Goal: Task Accomplishment & Management: Complete application form

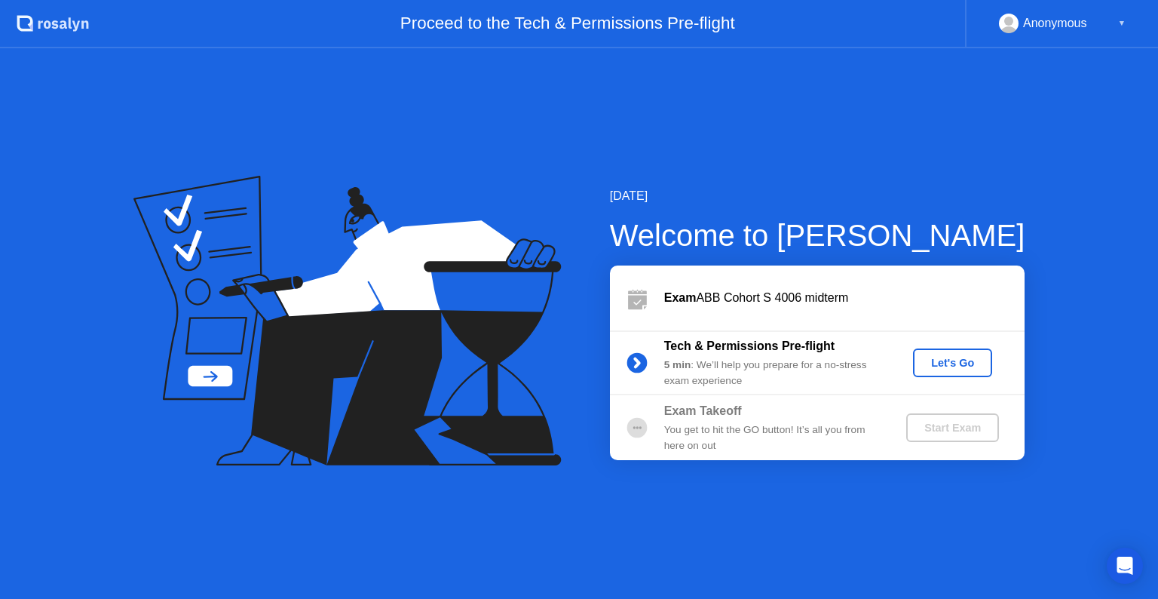
click at [944, 374] on button "Let's Go" at bounding box center [952, 362] width 79 height 29
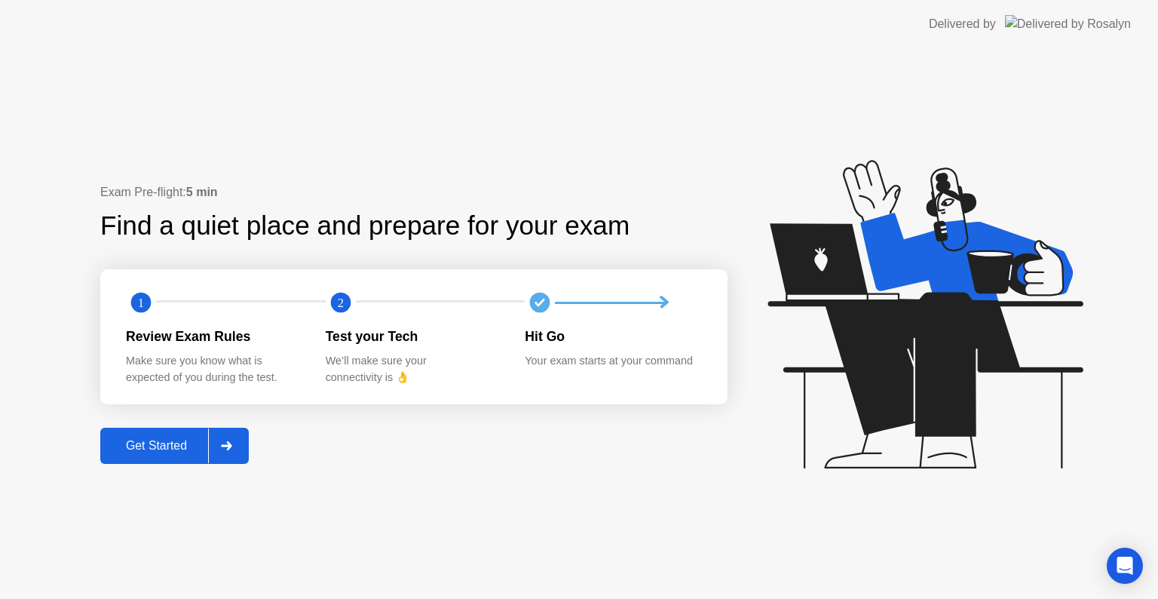
click at [161, 444] on div "Get Started" at bounding box center [156, 446] width 103 height 14
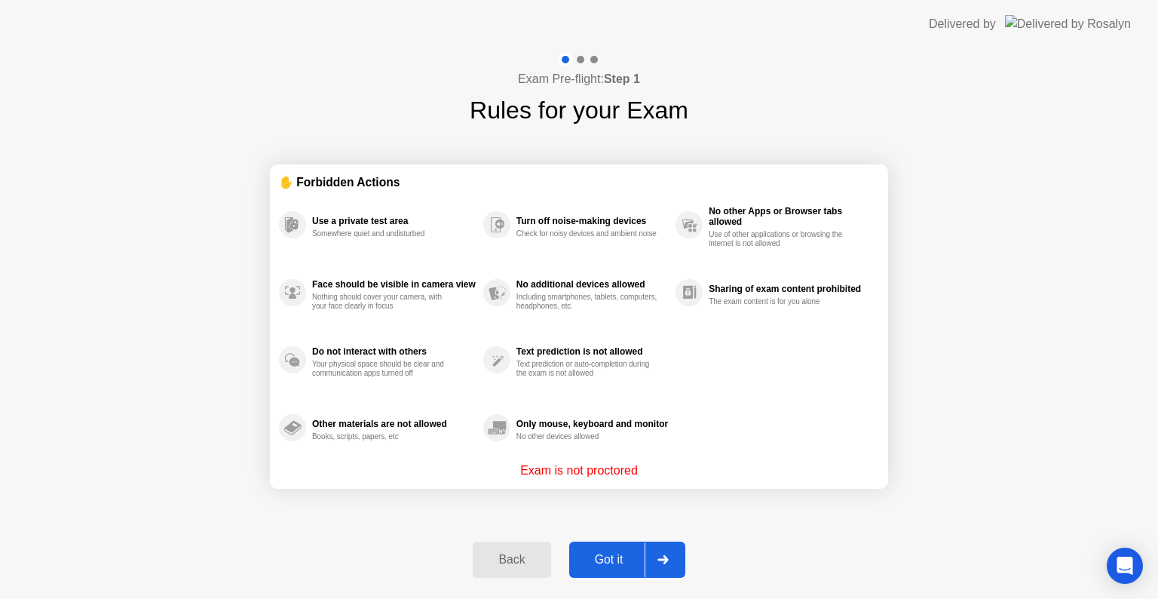
click at [593, 553] on div "Got it" at bounding box center [609, 560] width 71 height 14
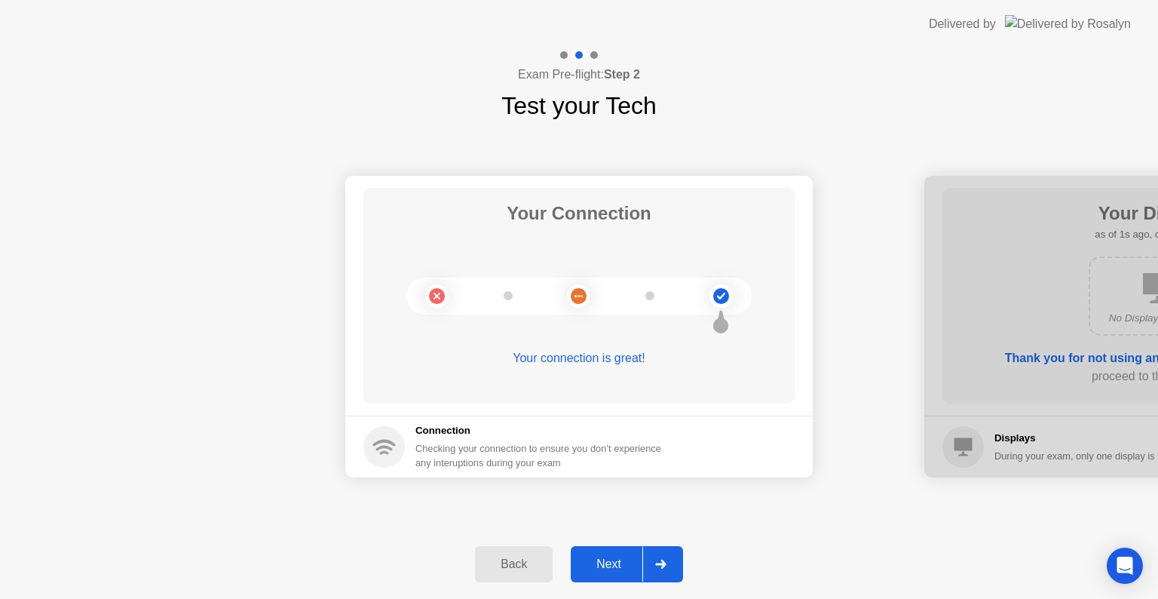
click at [591, 568] on div "Next" at bounding box center [608, 564] width 67 height 14
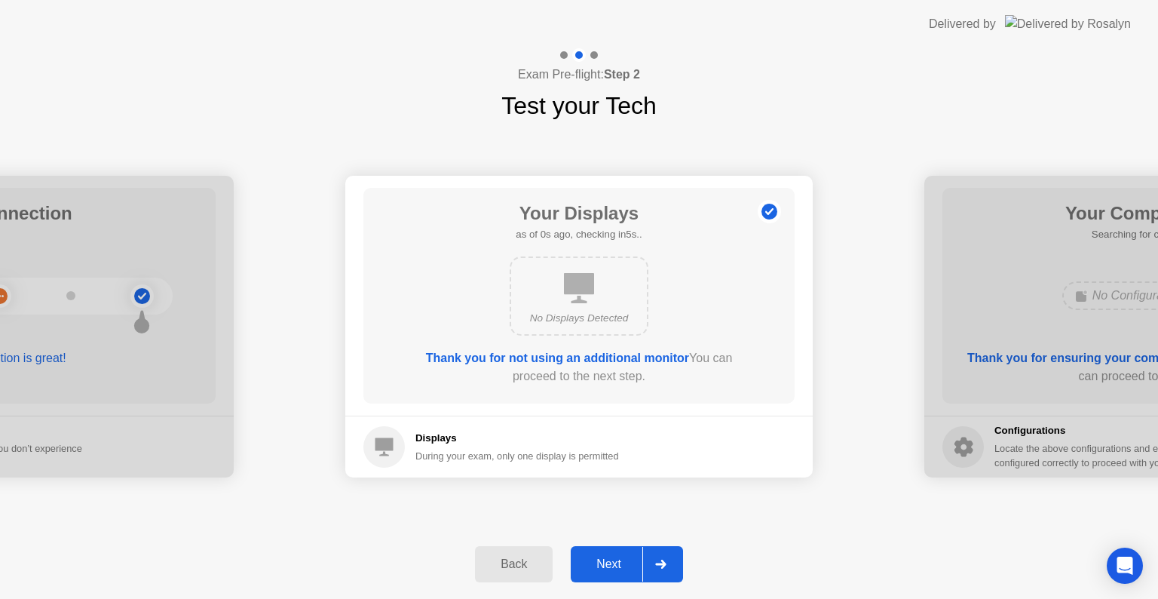
click at [591, 568] on div "Next" at bounding box center [608, 564] width 67 height 14
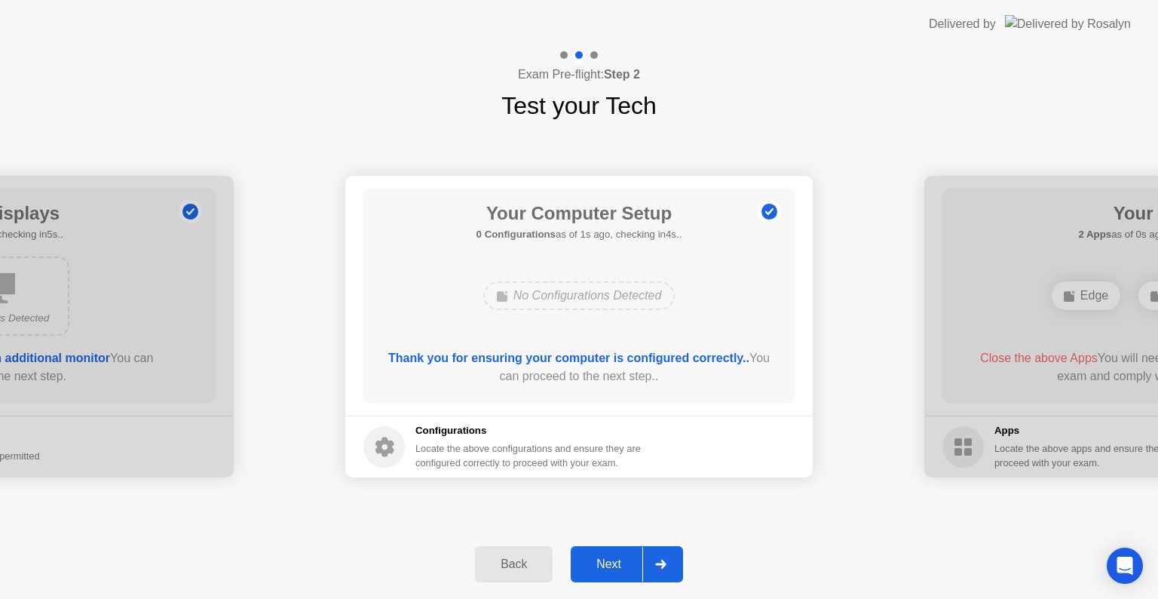
click at [591, 568] on div "Next" at bounding box center [608, 564] width 67 height 14
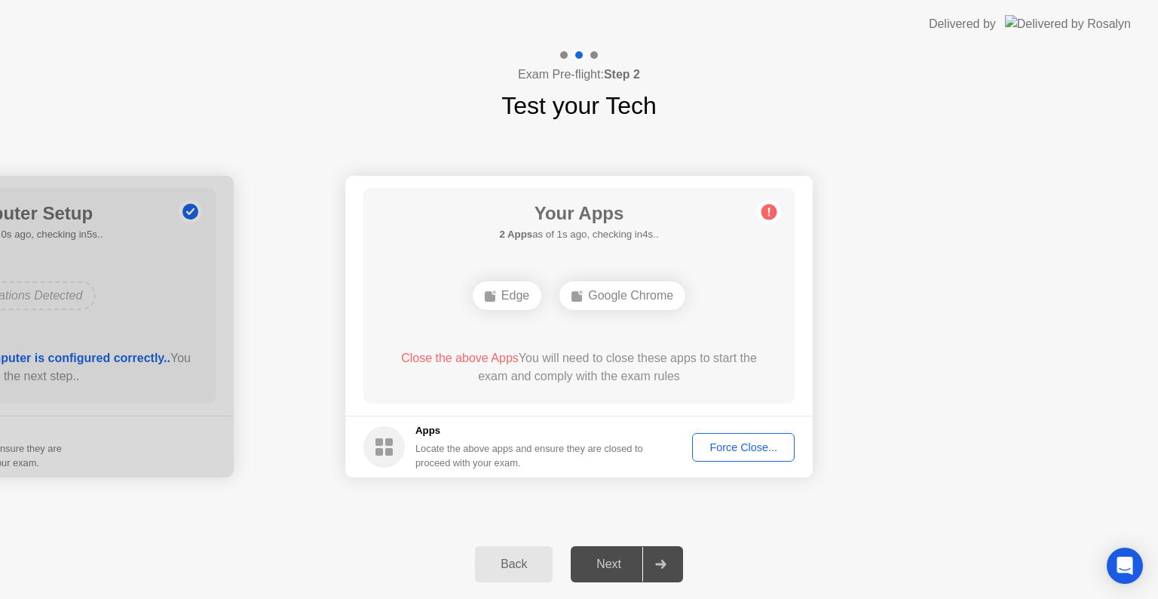
click at [743, 445] on div "Force Close..." at bounding box center [743, 447] width 92 height 12
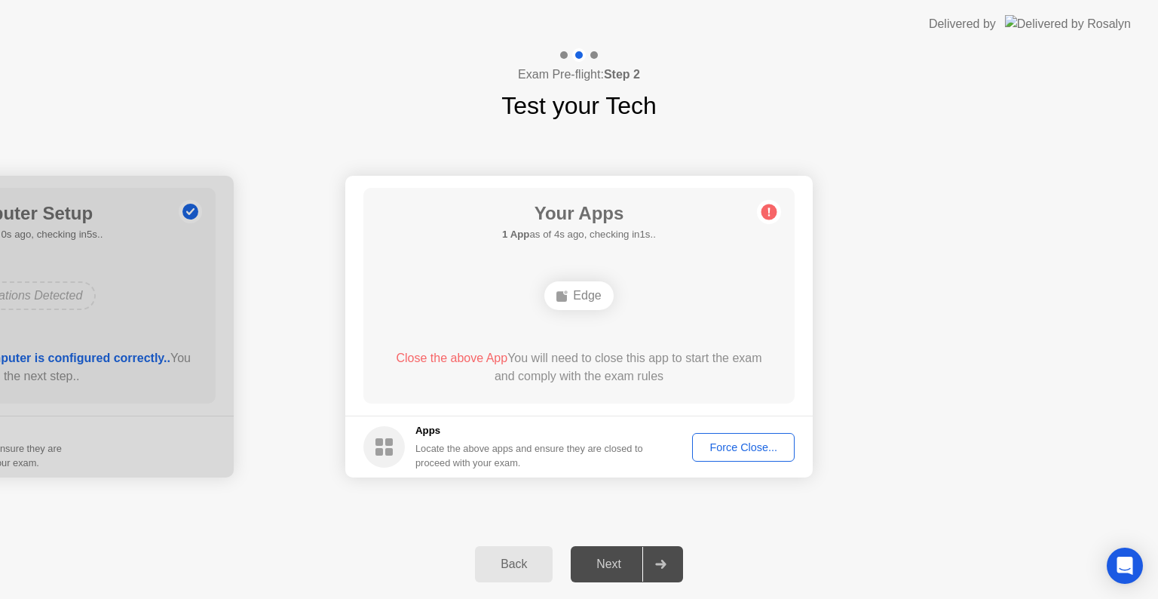
click at [735, 452] on div "Force Close..." at bounding box center [743, 447] width 92 height 12
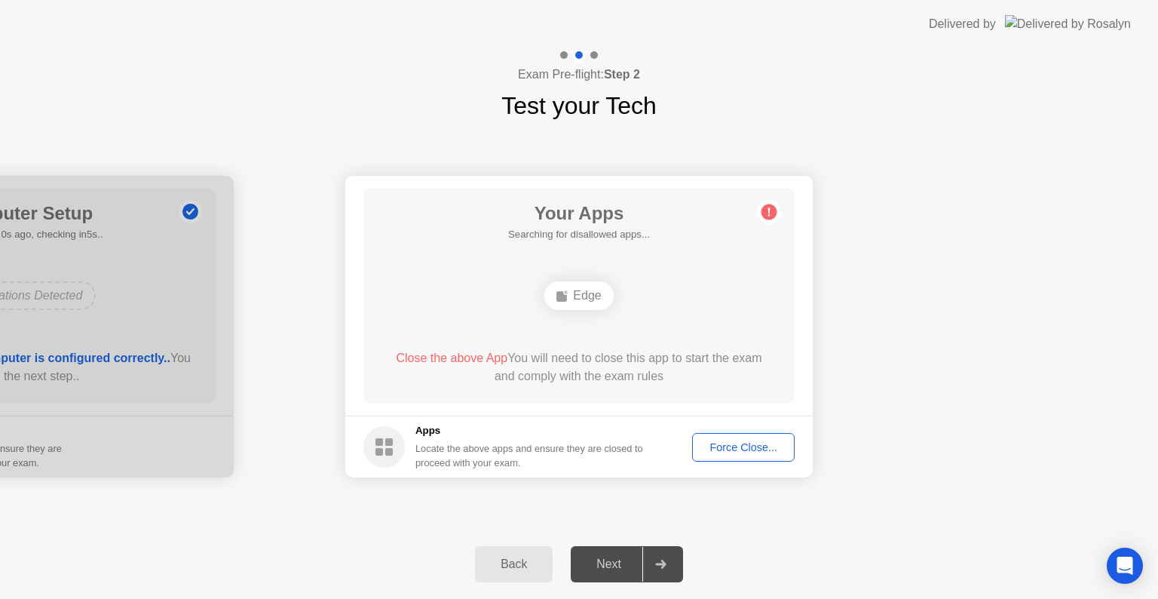
click at [727, 461] on footer "Apps Locate the above apps and ensure they are closed to proceed with your exam…" at bounding box center [578, 446] width 467 height 62
click at [739, 446] on div "Force Close..." at bounding box center [743, 447] width 92 height 12
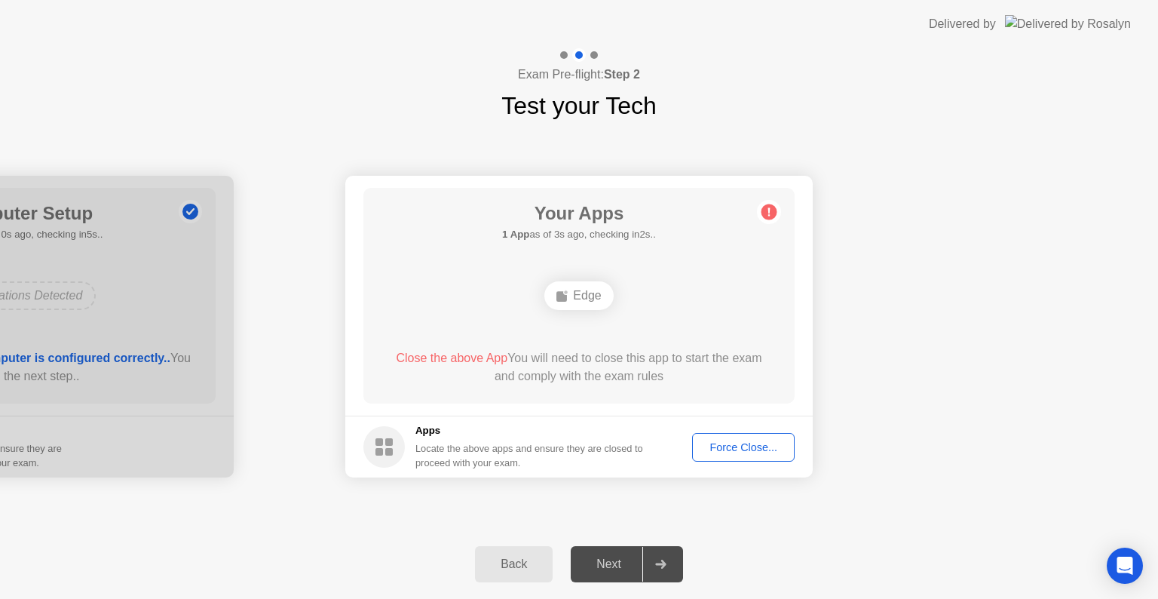
click at [737, 449] on div "Force Close..." at bounding box center [743, 447] width 92 height 12
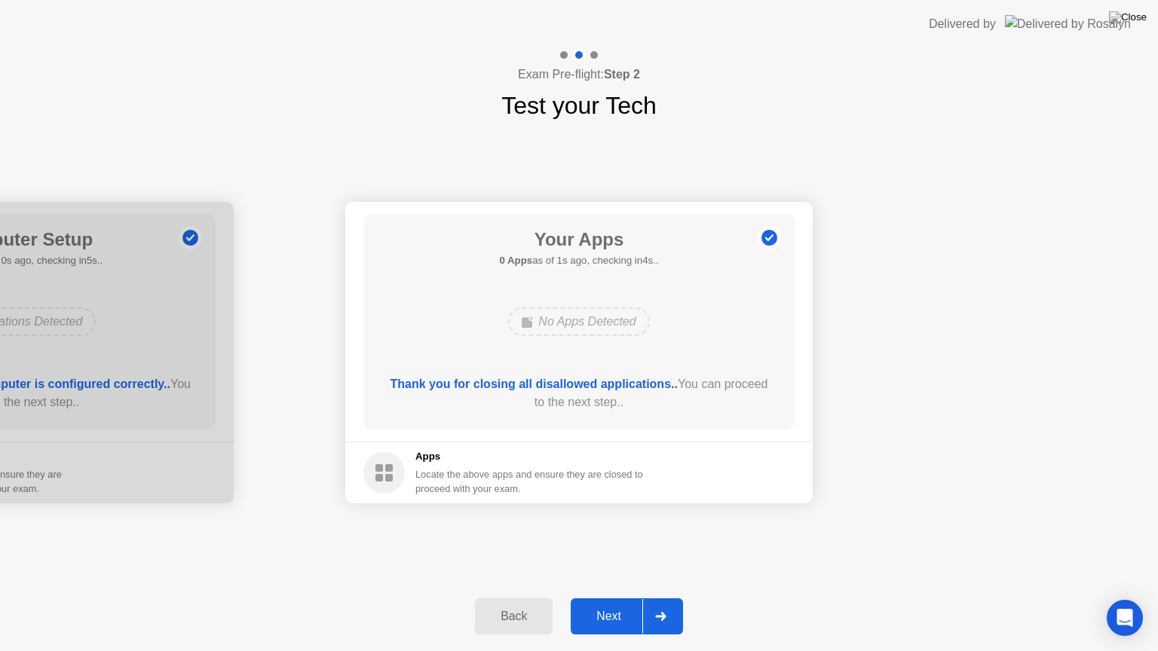
click at [621, 598] on div "Next" at bounding box center [608, 617] width 67 height 14
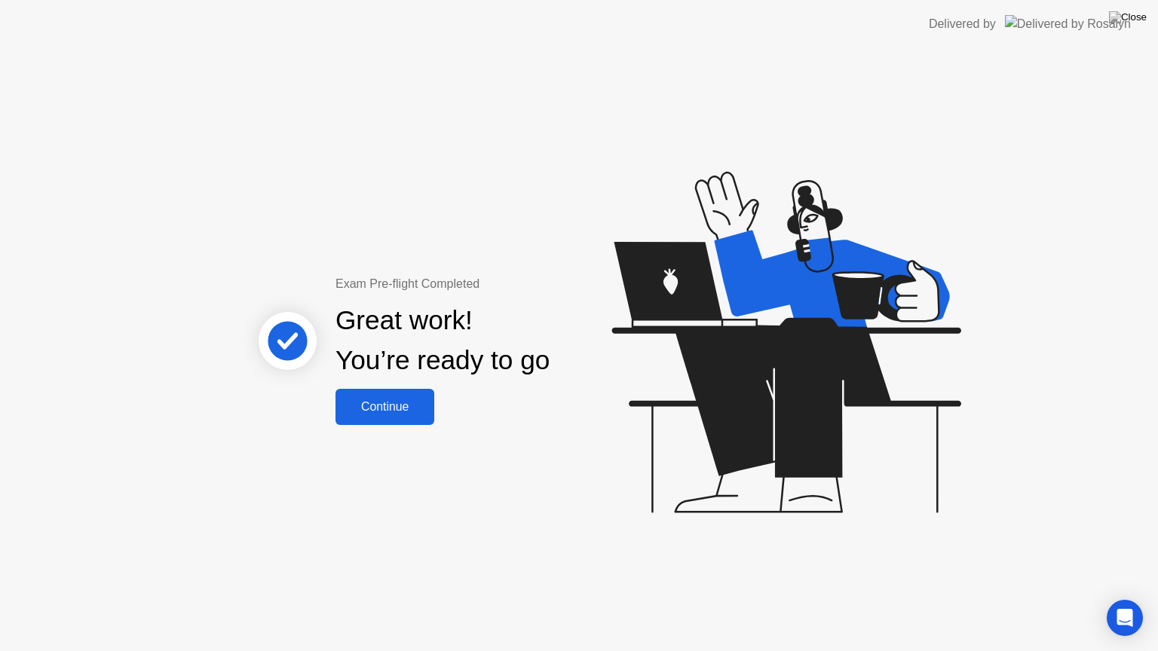
click at [376, 416] on button "Continue" at bounding box center [385, 407] width 99 height 36
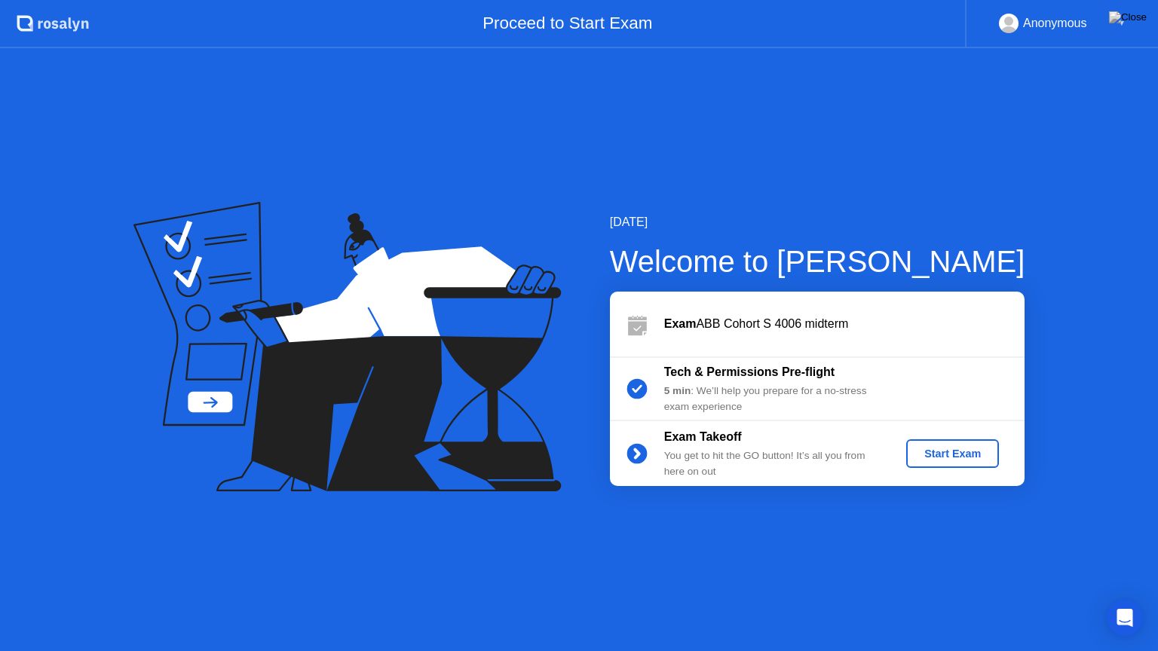
click at [980, 448] on div "Start Exam" at bounding box center [952, 454] width 81 height 12
